Goal: Browse casually

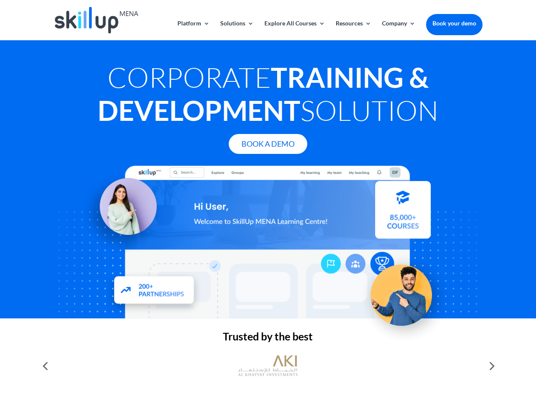
click at [268, 204] on div at bounding box center [267, 242] width 428 height 153
click at [236, 30] on link "Solutions" at bounding box center [236, 30] width 33 height 20
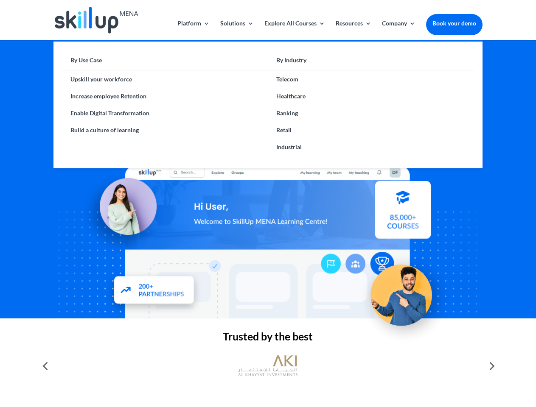
click at [294, 30] on link "Explore All Courses" at bounding box center [294, 30] width 61 height 20
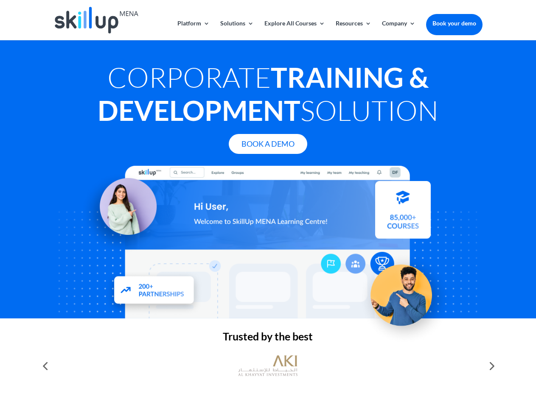
click at [352, 30] on link "Resources" at bounding box center [353, 30] width 36 height 20
click at [398, 30] on link "Company" at bounding box center [398, 30] width 33 height 20
click at [268, 366] on img at bounding box center [267, 366] width 59 height 30
